Goal: Entertainment & Leisure: Consume media (video, audio)

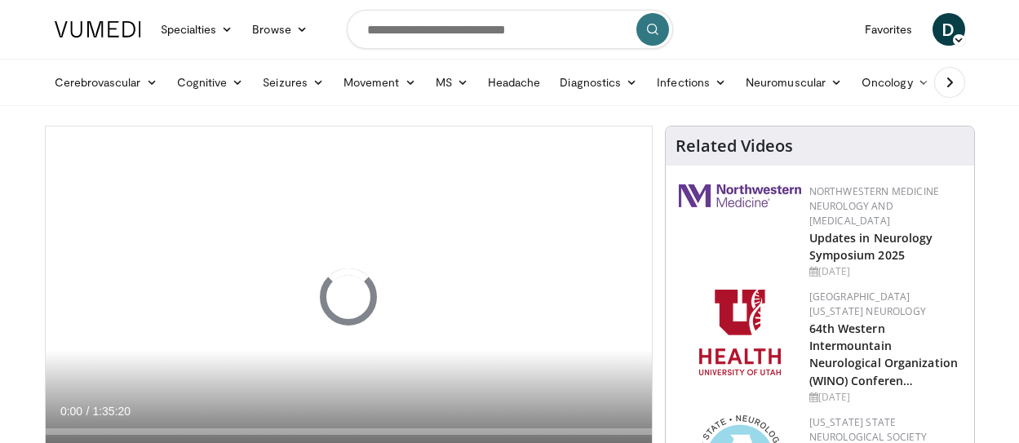
scroll to position [44, 0]
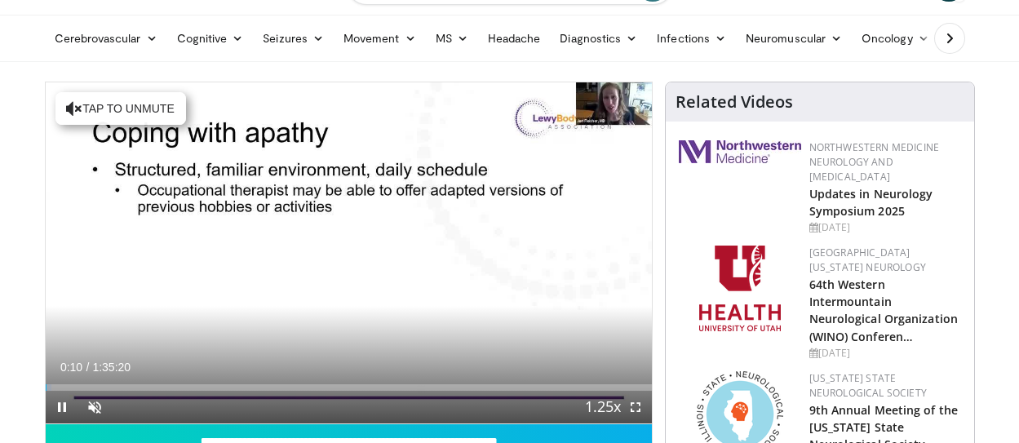
click at [122, 109] on button "Tap to unmute" at bounding box center [120, 108] width 131 height 33
